Goal: Task Accomplishment & Management: Manage account settings

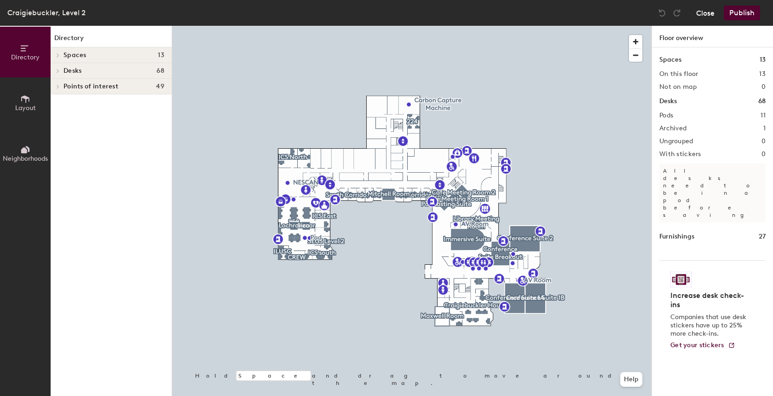
click at [705, 14] on button "Close" at bounding box center [706, 13] width 18 height 15
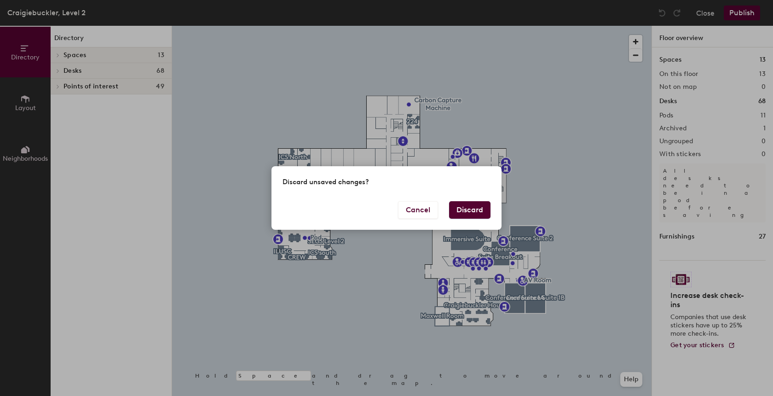
click at [471, 208] on button "Discard" at bounding box center [469, 209] width 41 height 17
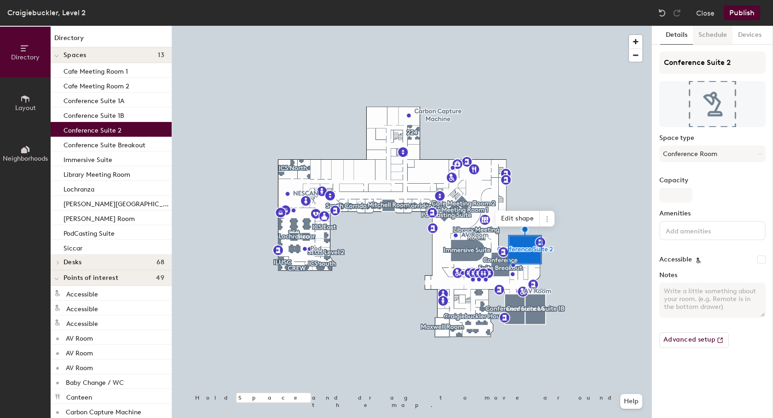
click at [713, 34] on button "Schedule" at bounding box center [713, 35] width 40 height 19
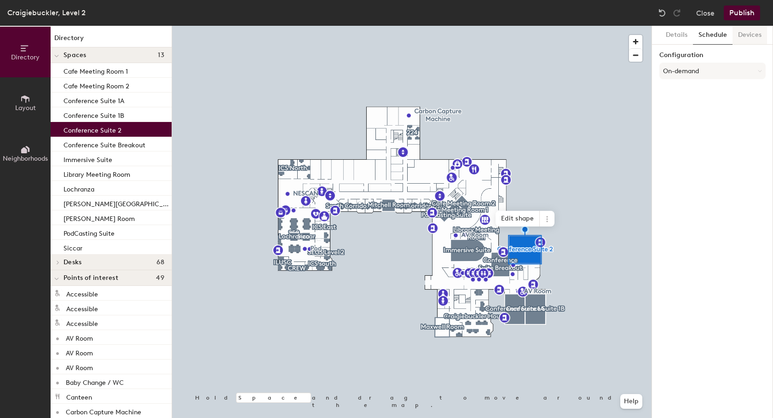
click at [742, 32] on button "Devices" at bounding box center [750, 35] width 35 height 19
click at [709, 14] on button "Close" at bounding box center [706, 13] width 18 height 15
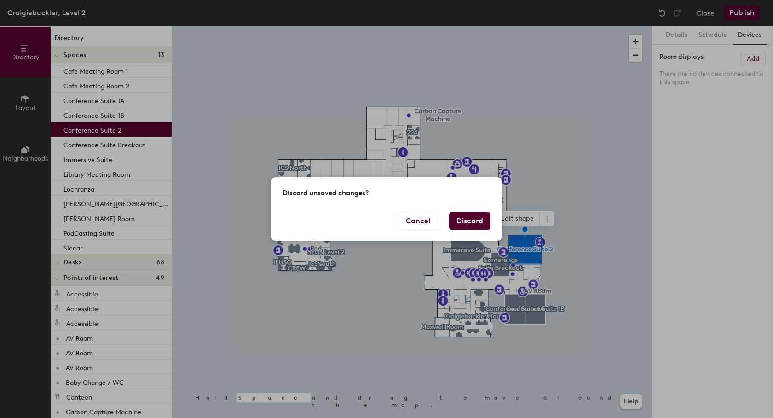
click at [475, 216] on button "Discard" at bounding box center [469, 220] width 41 height 17
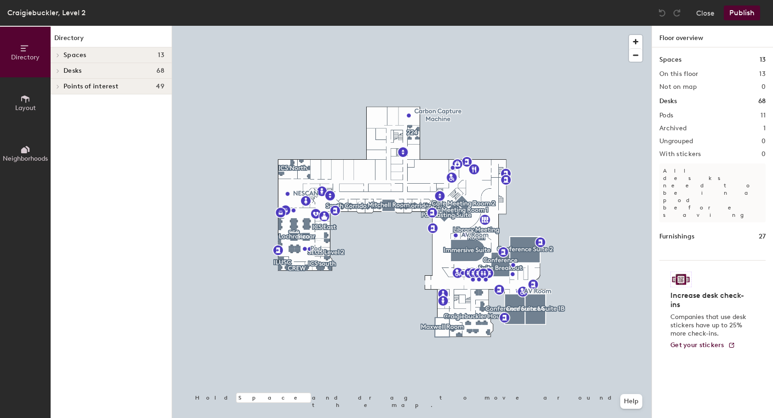
click at [60, 57] on span at bounding box center [57, 55] width 8 height 5
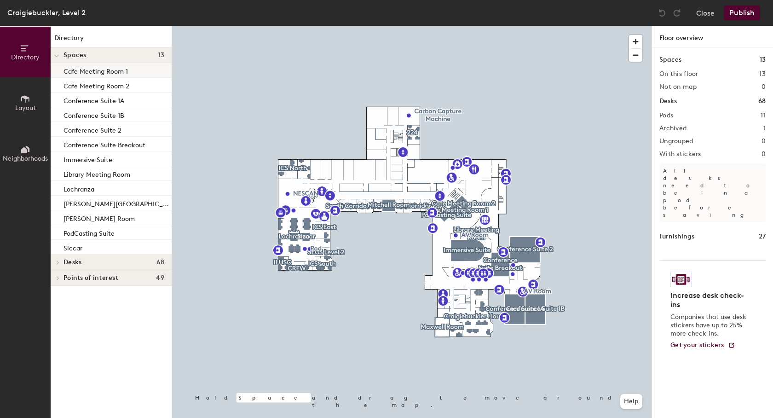
click at [95, 74] on p "Cafe Meeting Room 1" at bounding box center [96, 70] width 64 height 11
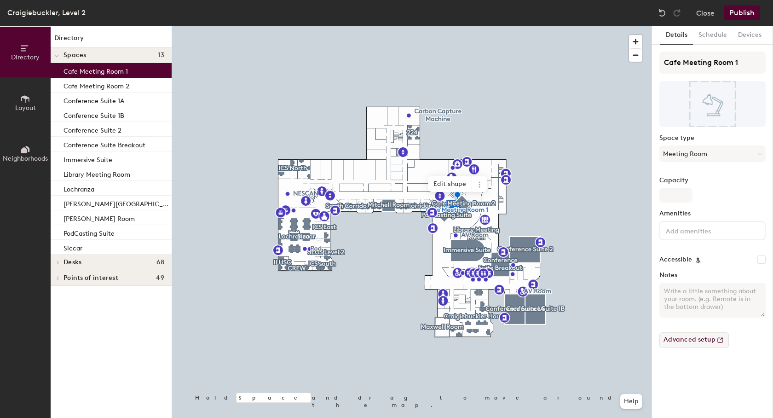
click at [689, 343] on button "Advanced setup" at bounding box center [695, 340] width 70 height 16
click at [713, 38] on button "Schedule" at bounding box center [713, 35] width 40 height 19
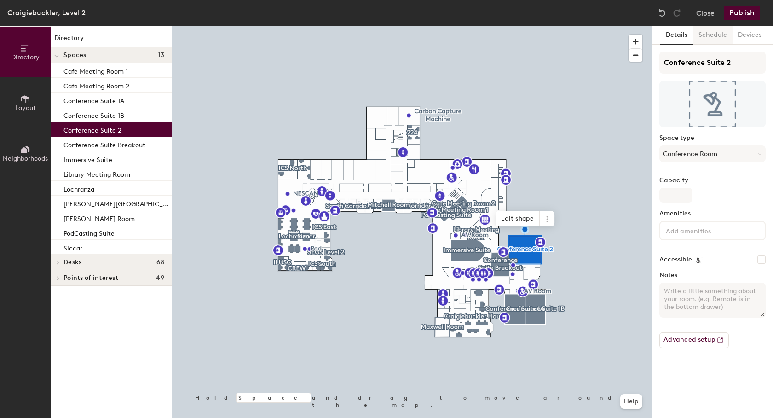
click at [718, 32] on button "Schedule" at bounding box center [713, 35] width 40 height 19
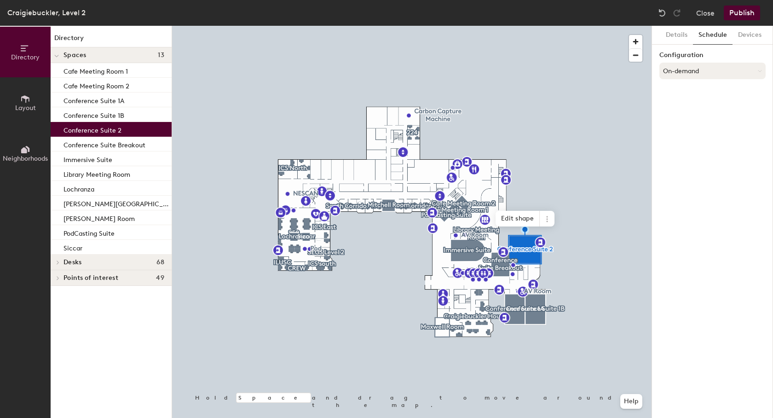
click at [708, 69] on button "On-demand" at bounding box center [713, 71] width 106 height 17
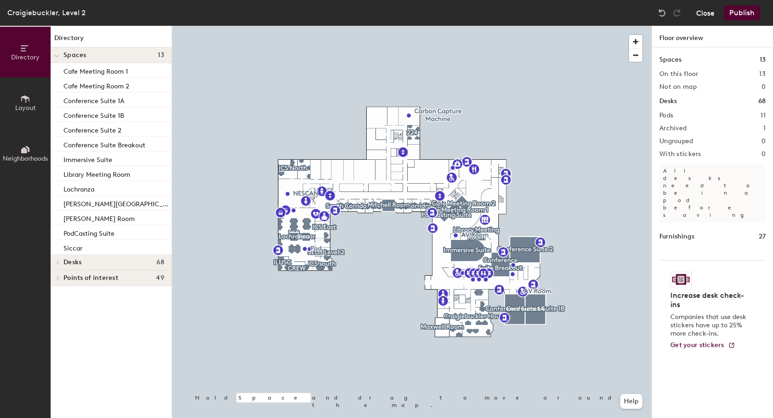
click at [708, 13] on button "Close" at bounding box center [706, 13] width 18 height 15
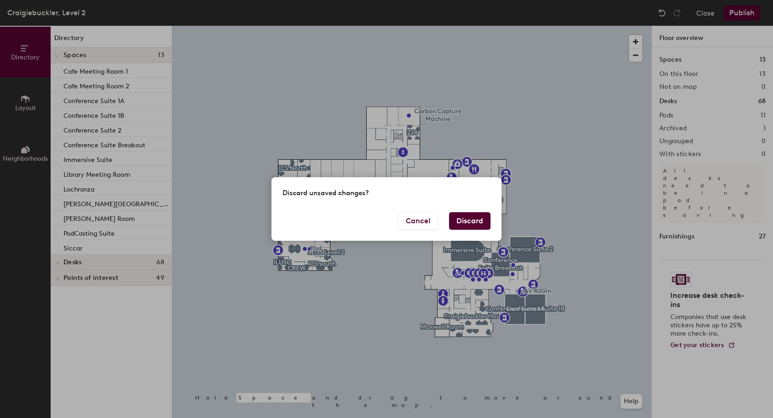
click at [459, 223] on button "Discard" at bounding box center [469, 220] width 41 height 17
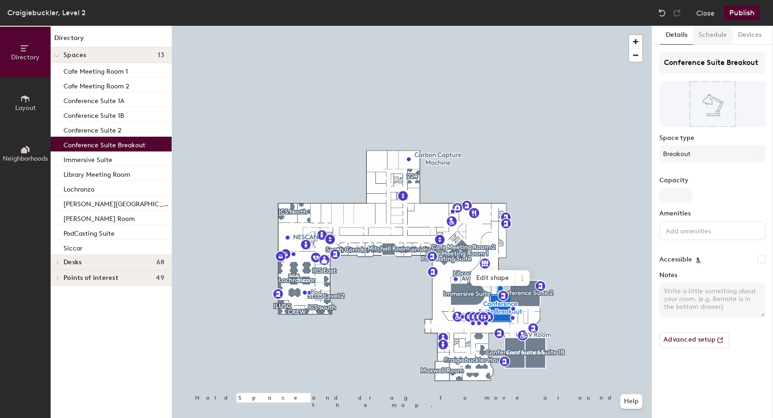
click at [713, 36] on button "Schedule" at bounding box center [713, 35] width 40 height 19
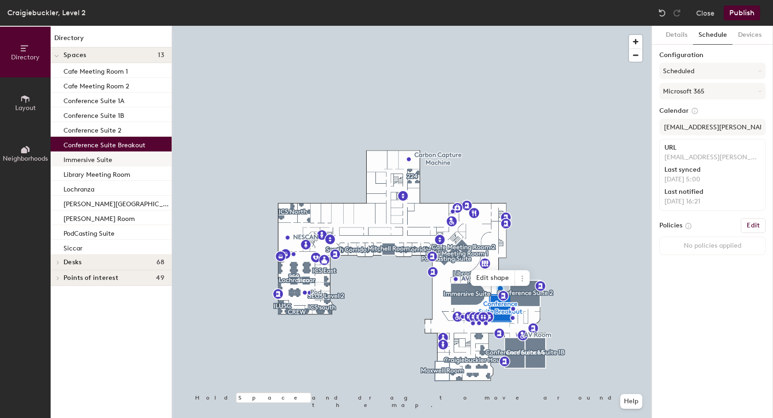
click at [103, 161] on p "Immersive Suite" at bounding box center [88, 158] width 49 height 11
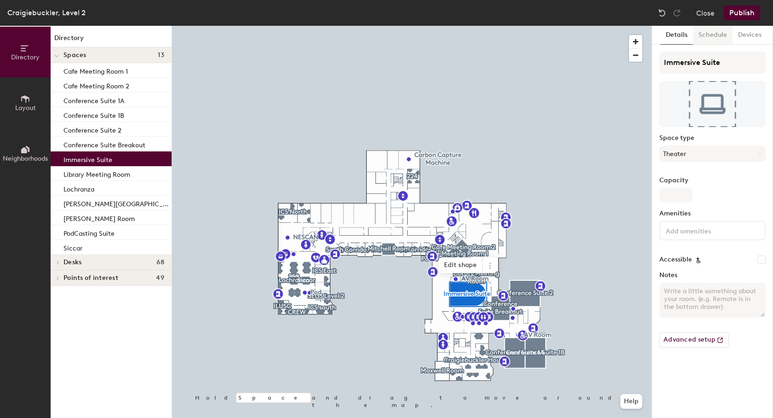
click at [711, 35] on button "Schedule" at bounding box center [713, 35] width 40 height 19
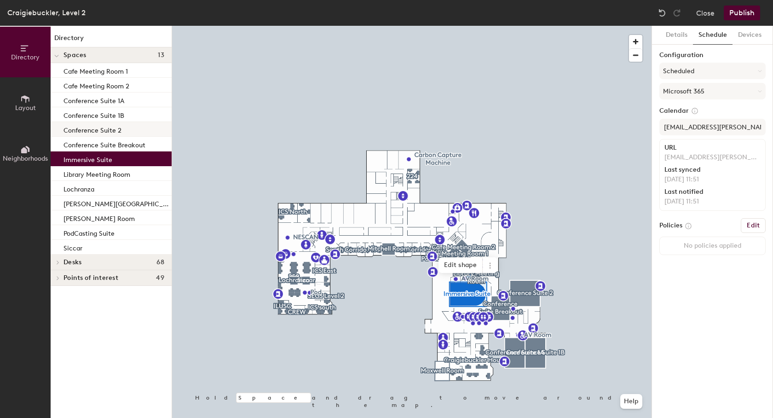
click at [77, 126] on p "Conference Suite 2" at bounding box center [93, 129] width 58 height 11
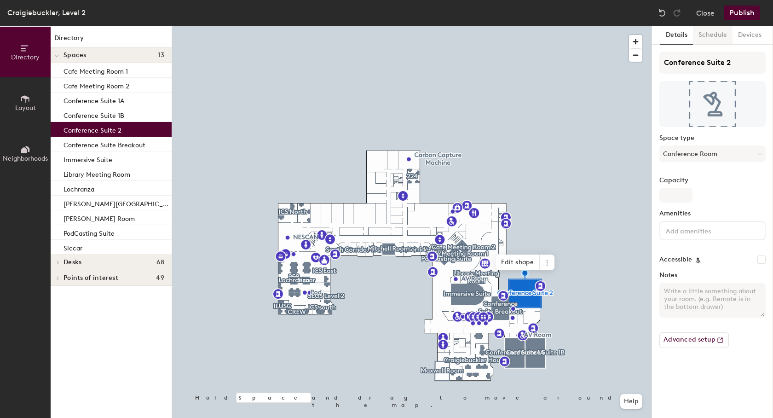
click at [710, 35] on button "Schedule" at bounding box center [713, 35] width 40 height 19
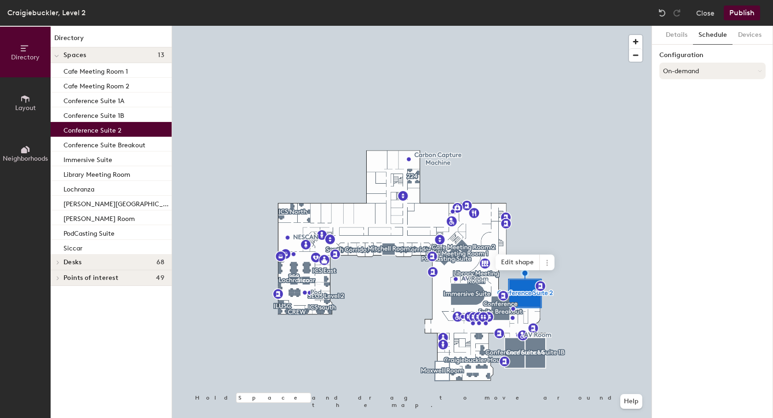
click at [702, 69] on button "On-demand" at bounding box center [713, 71] width 106 height 17
click at [689, 106] on div "Scheduled" at bounding box center [712, 108] width 105 height 14
click at [685, 70] on button "Scheduled" at bounding box center [713, 71] width 106 height 17
click at [683, 94] on div "On-demand" at bounding box center [712, 94] width 105 height 14
click at [710, 15] on button "Close" at bounding box center [706, 13] width 18 height 15
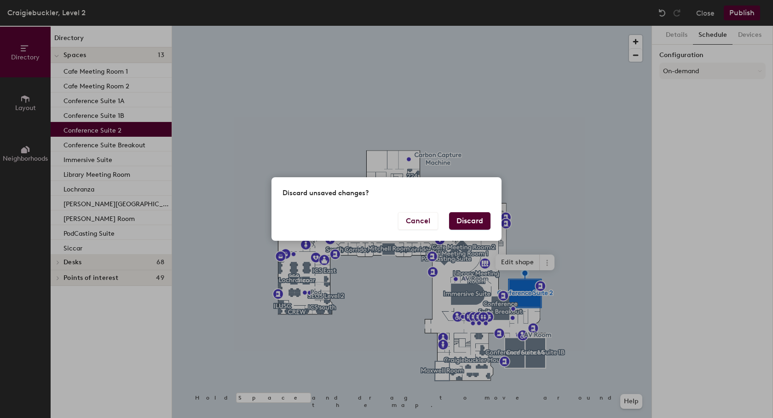
click at [471, 220] on button "Discard" at bounding box center [469, 220] width 41 height 17
